Goal: Navigation & Orientation: Find specific page/section

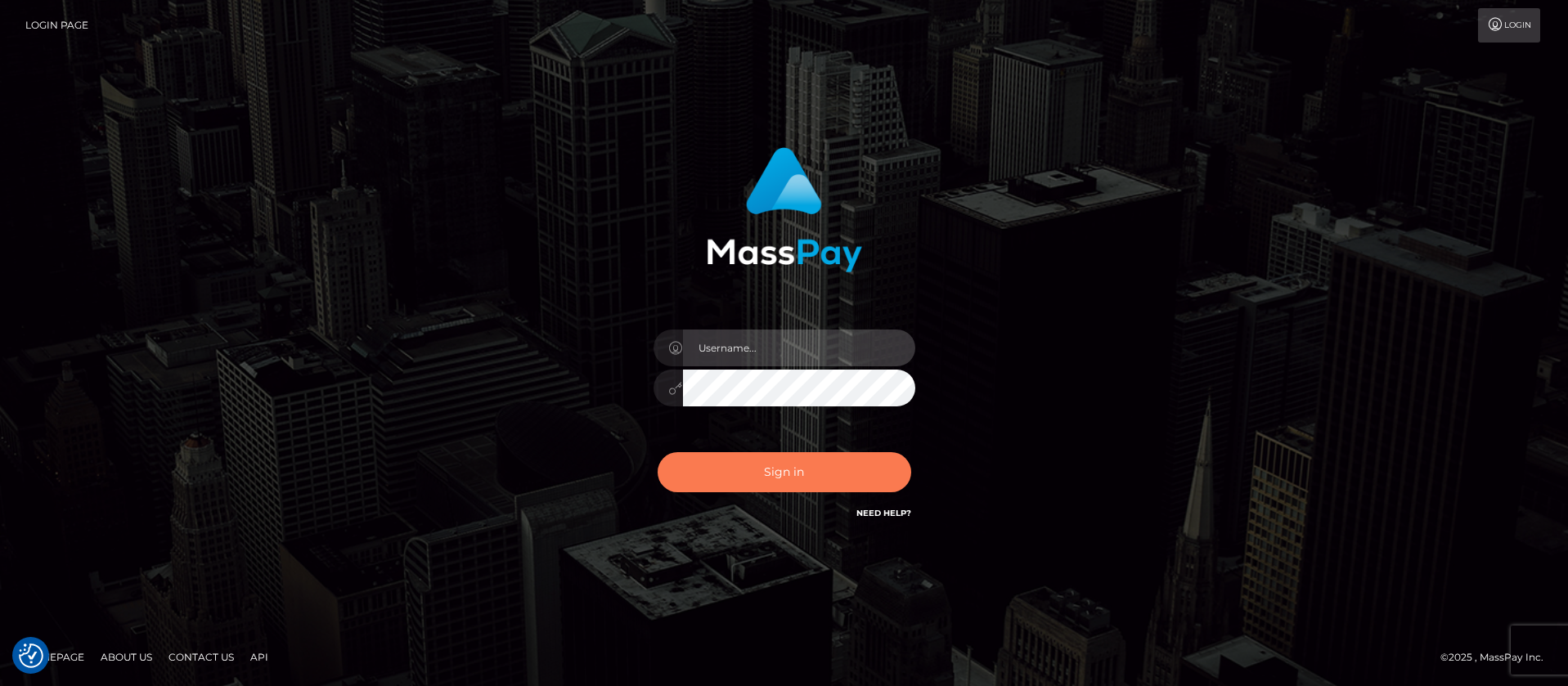
type input "balsaberisic"
click at [767, 461] on button "Sign in" at bounding box center [784, 471] width 253 height 40
click at [706, 489] on button "Sign in" at bounding box center [784, 471] width 253 height 40
type input "balsaberisic"
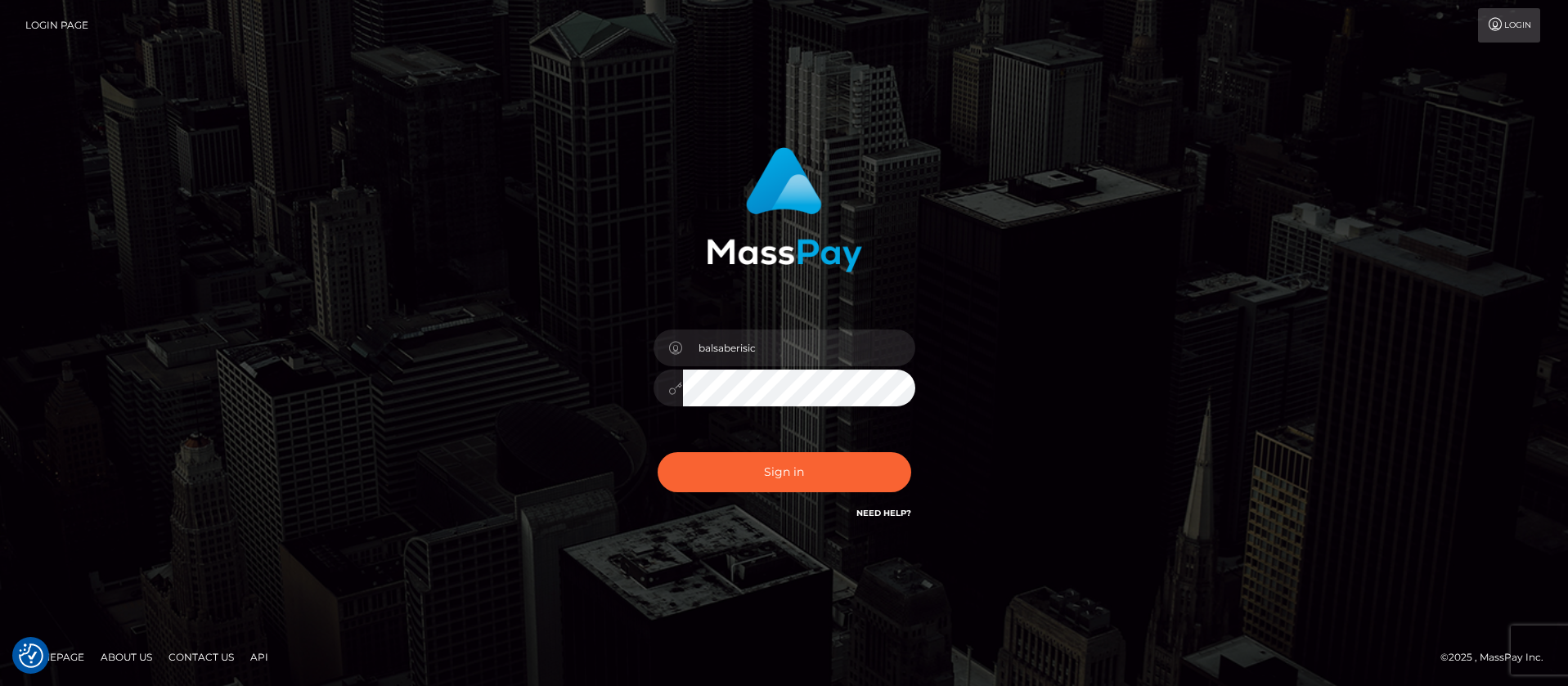
click at [770, 493] on div "Sign in Need Help?" at bounding box center [784, 478] width 287 height 73
click at [765, 483] on button "Sign in" at bounding box center [784, 471] width 253 height 40
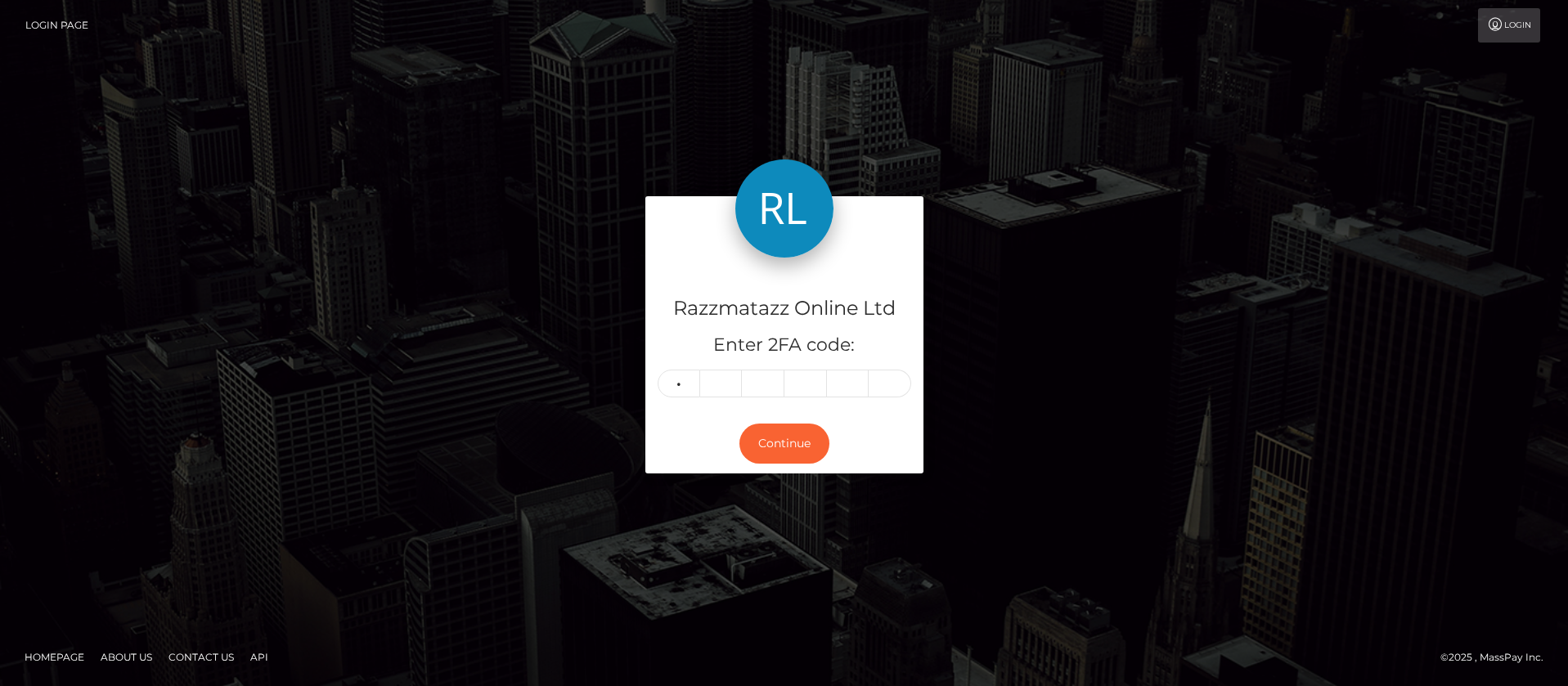
type input "3"
type input "1"
type input "8"
type input "2"
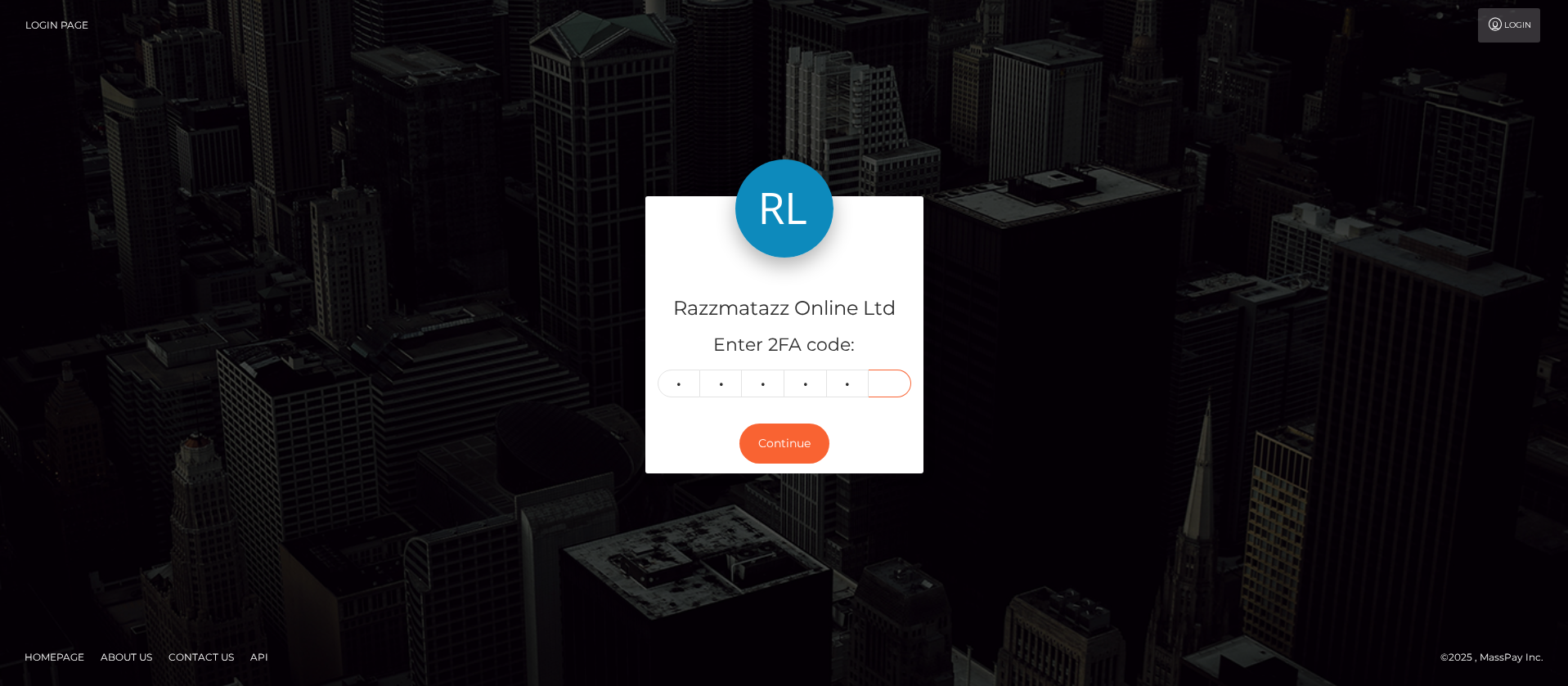
type input "3"
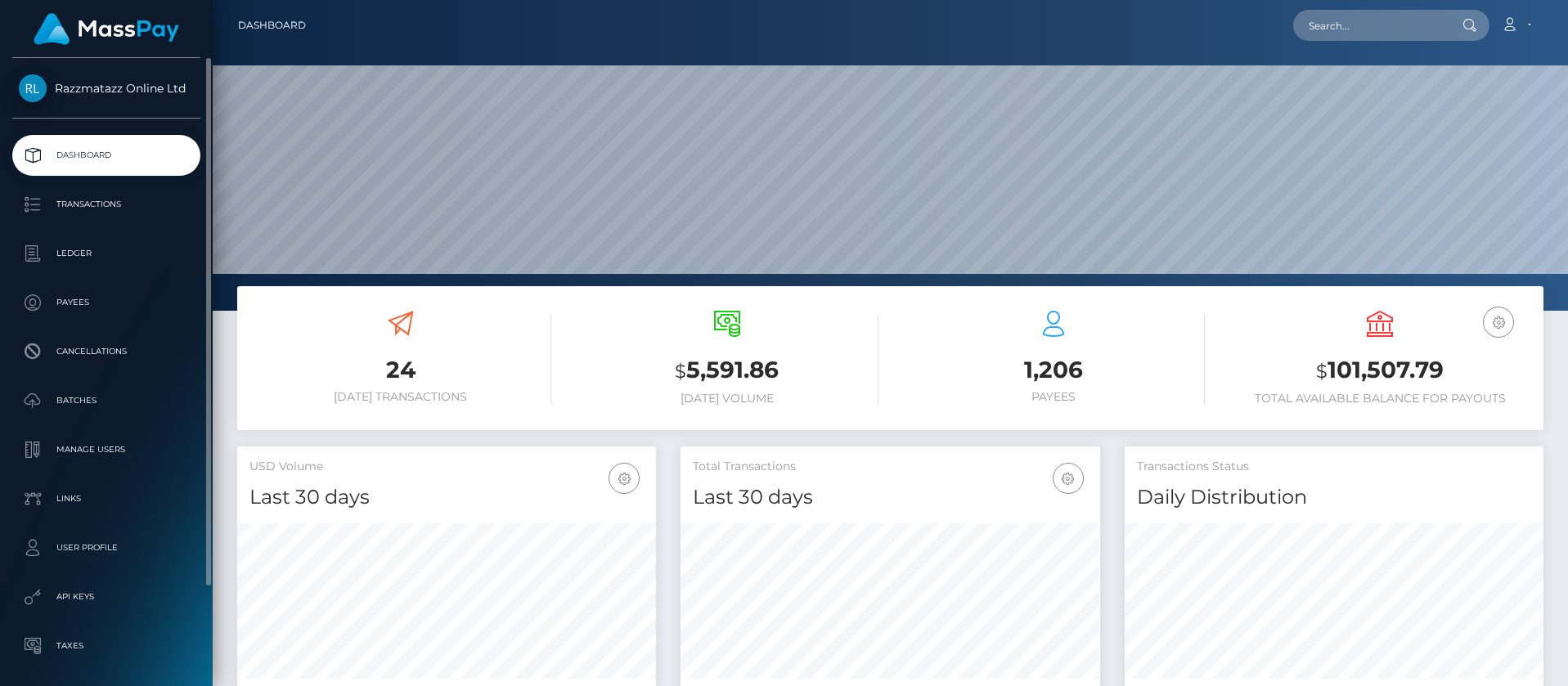
scroll to position [290, 420]
click at [127, 205] on p "Transactions" at bounding box center [106, 204] width 175 height 25
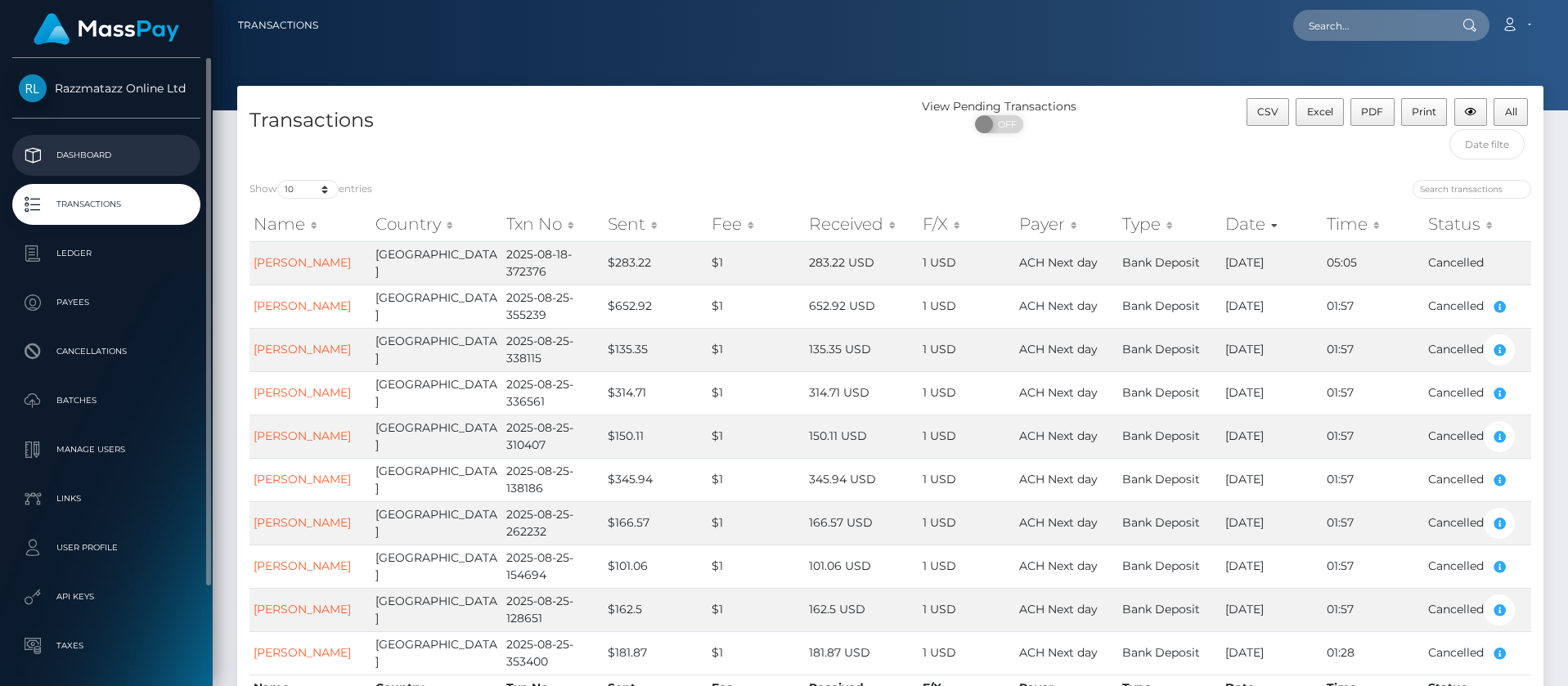
click at [60, 167] on p "Dashboard" at bounding box center [106, 155] width 175 height 25
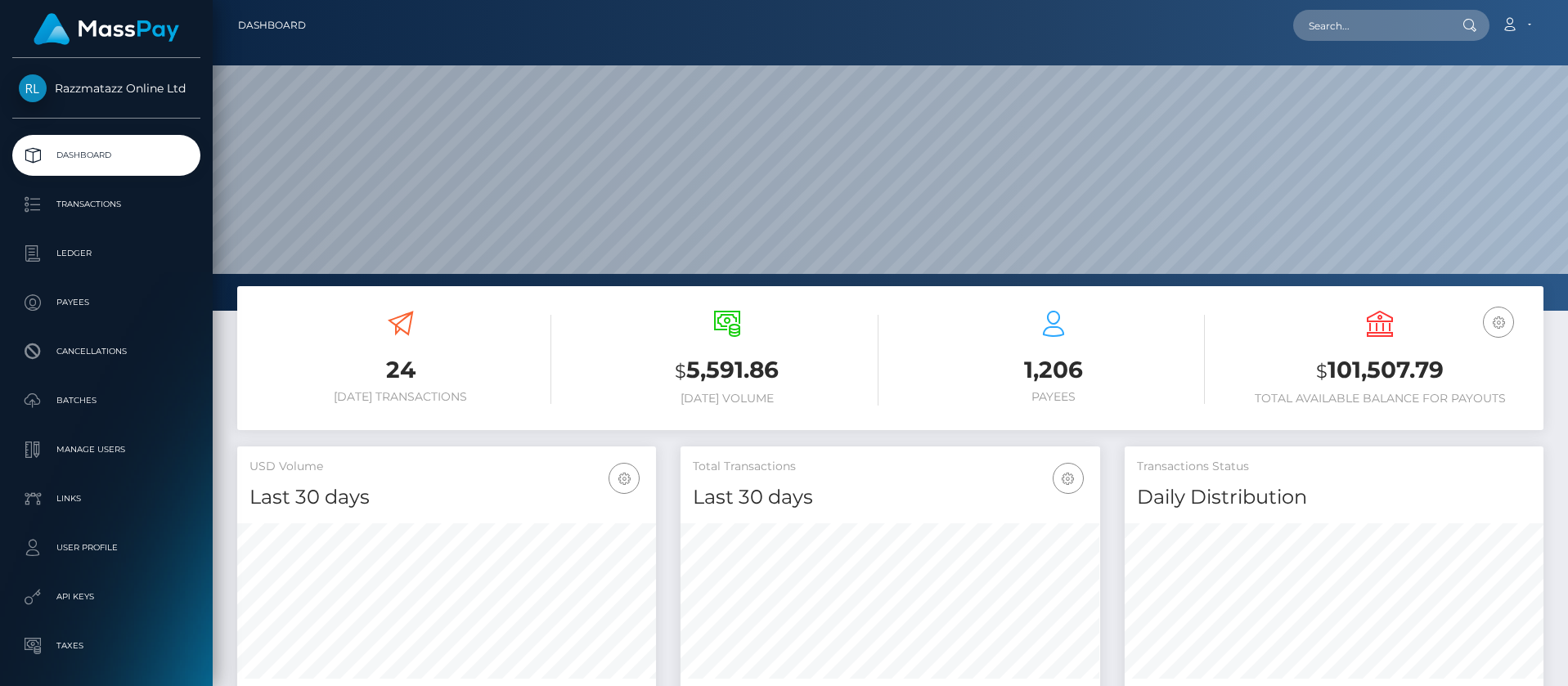
scroll to position [290, 420]
